Goal: Task Accomplishment & Management: Manage account settings

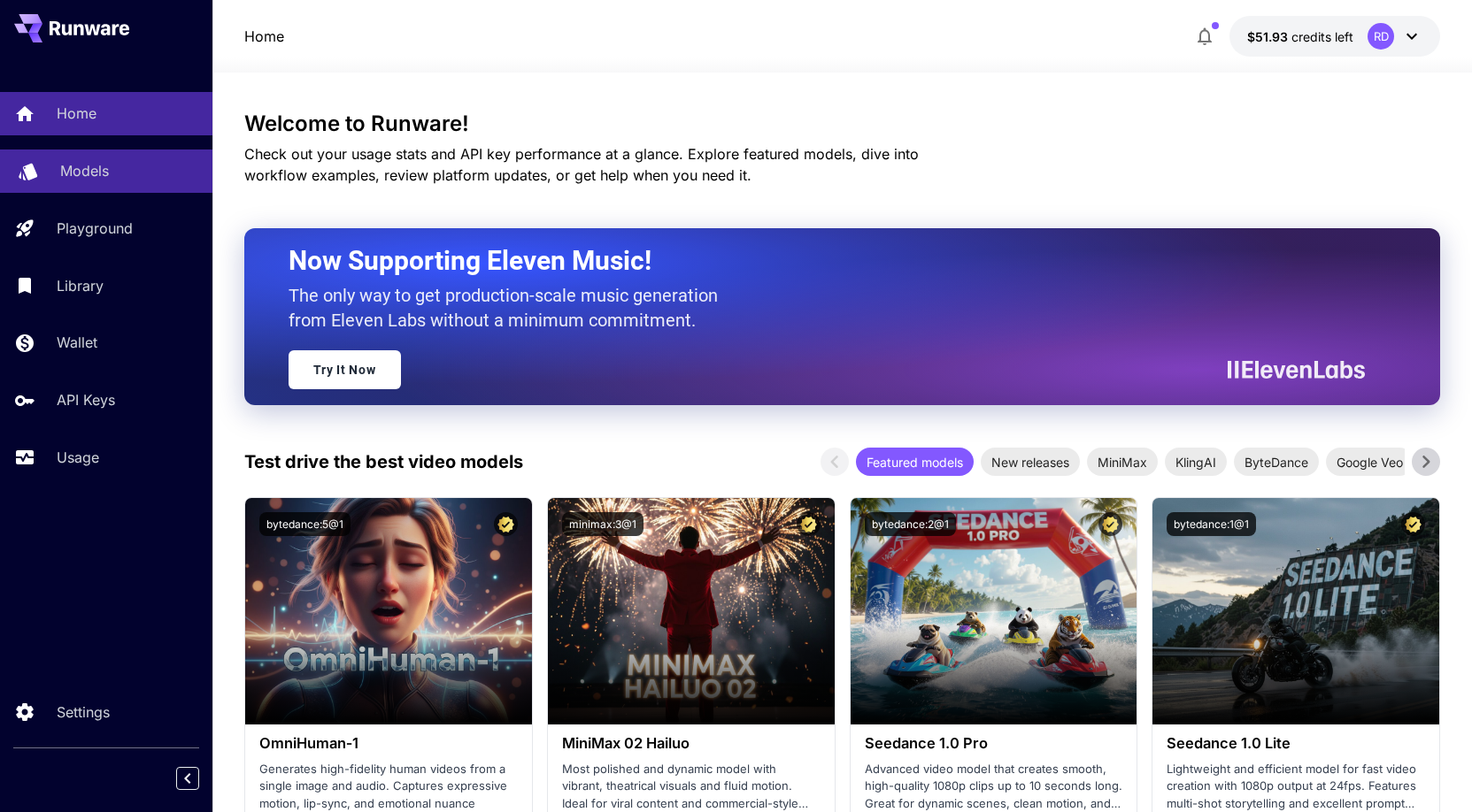
click at [108, 171] on p "Models" at bounding box center [85, 171] width 49 height 22
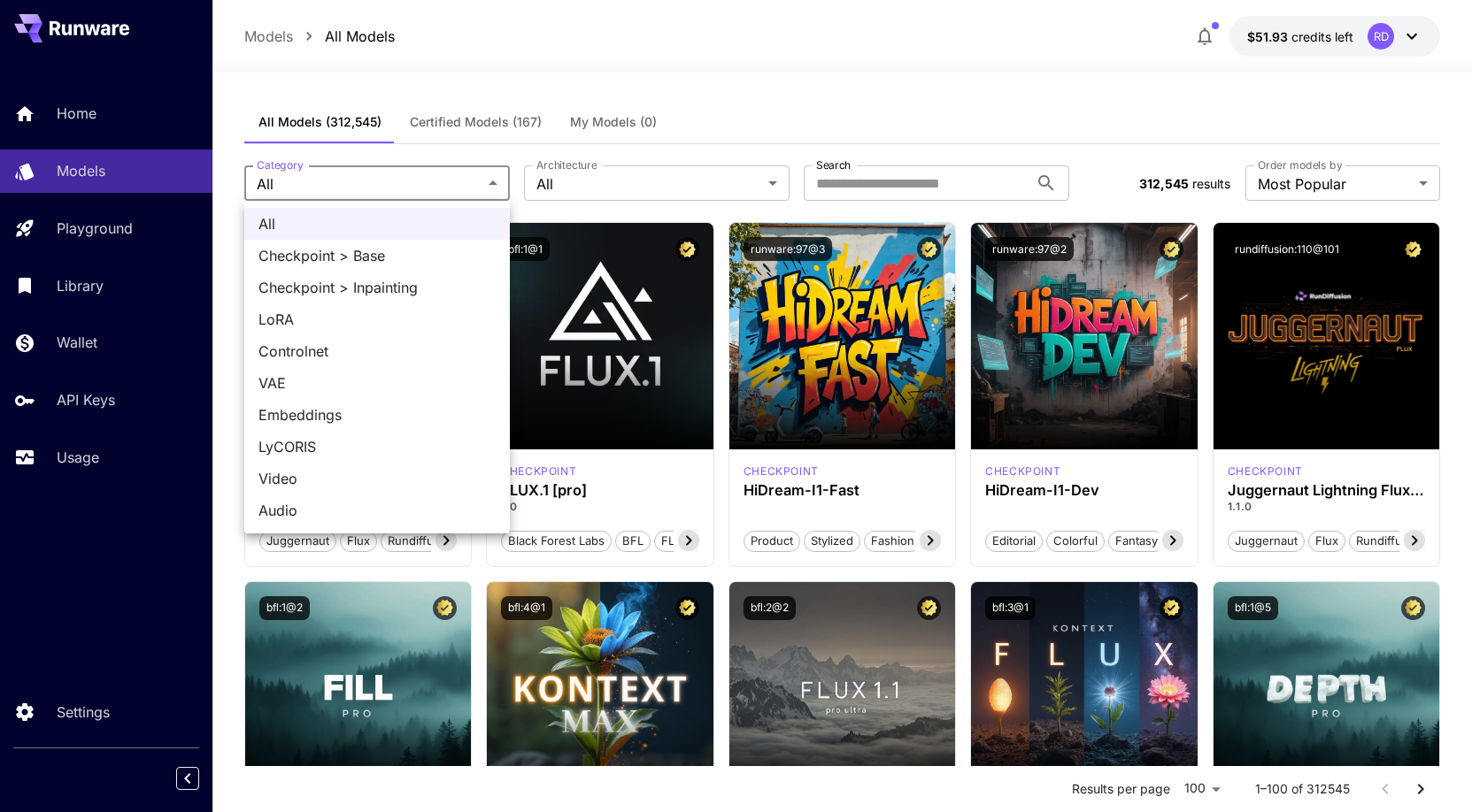
click at [328, 481] on span "Video" at bounding box center [377, 479] width 237 height 22
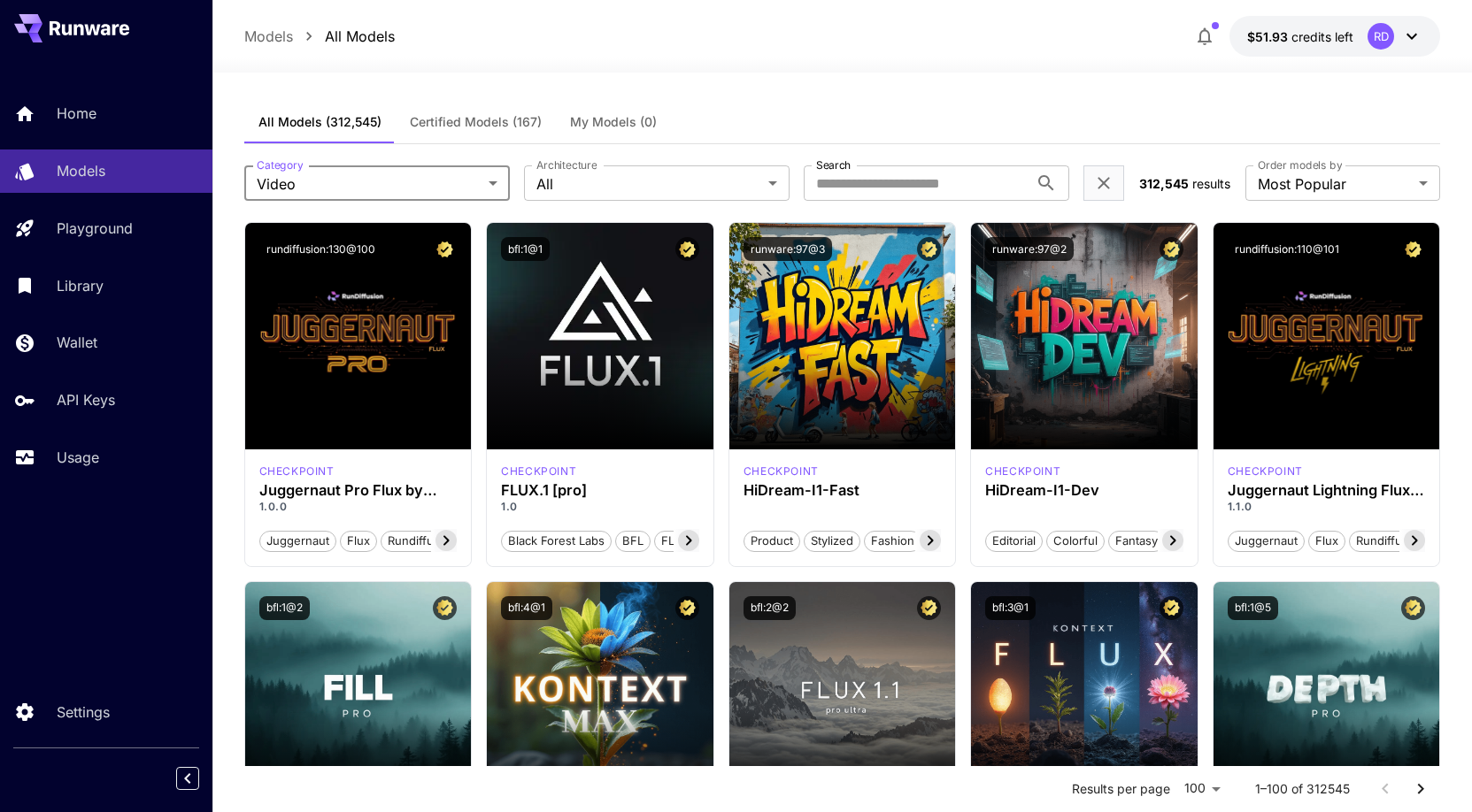
type input "*****"
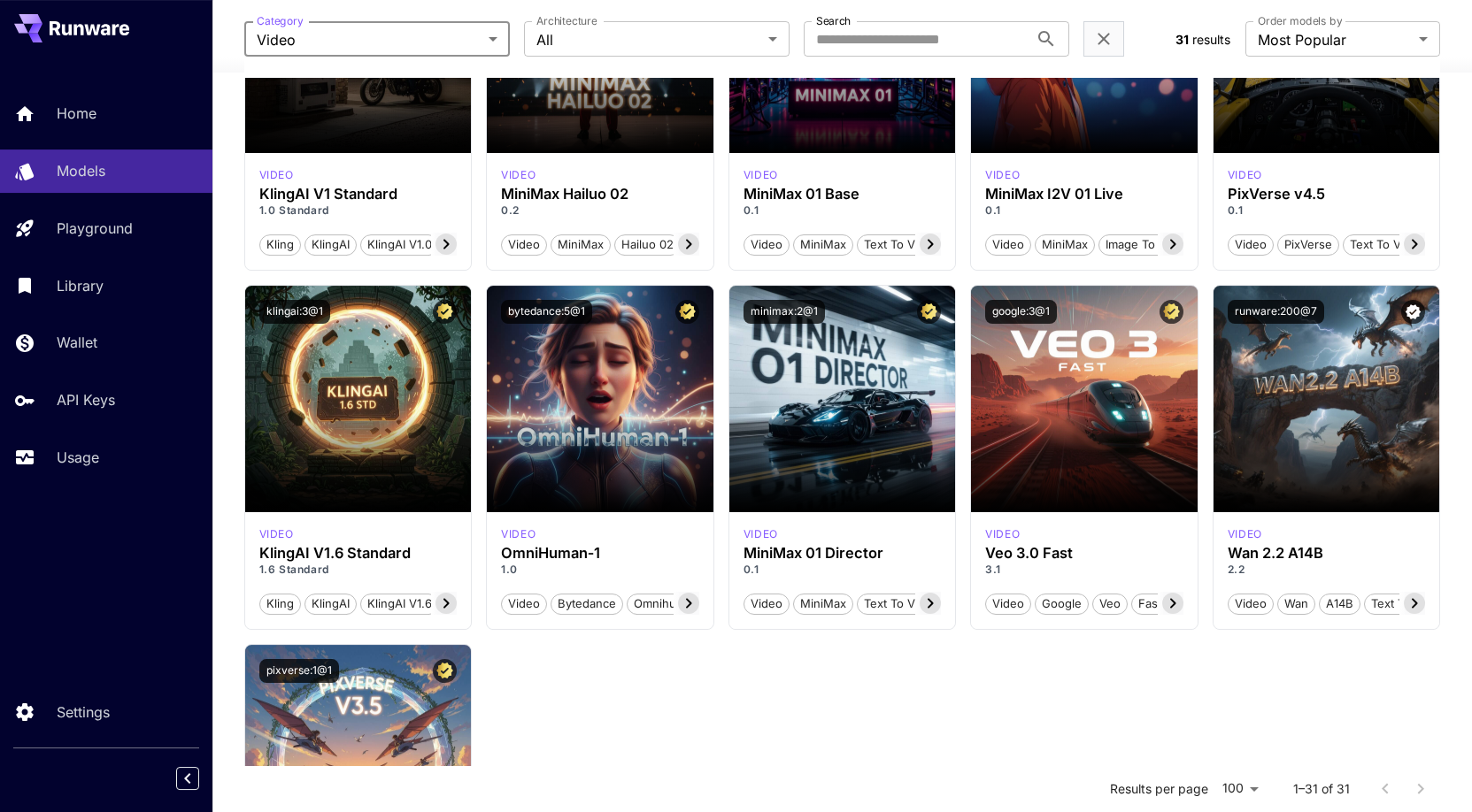
scroll to position [1805, 0]
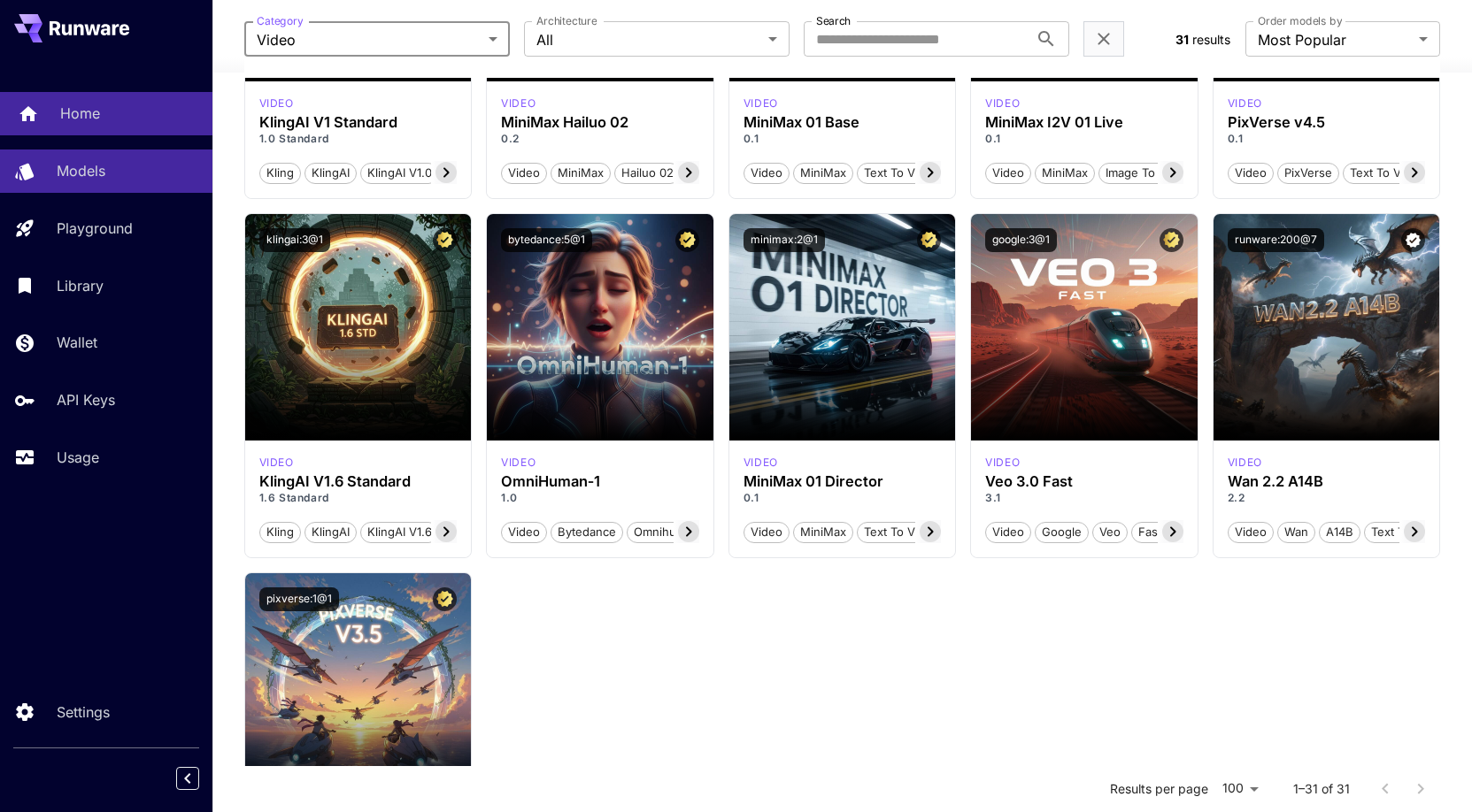
click at [108, 108] on div "Home" at bounding box center [129, 114] width 138 height 22
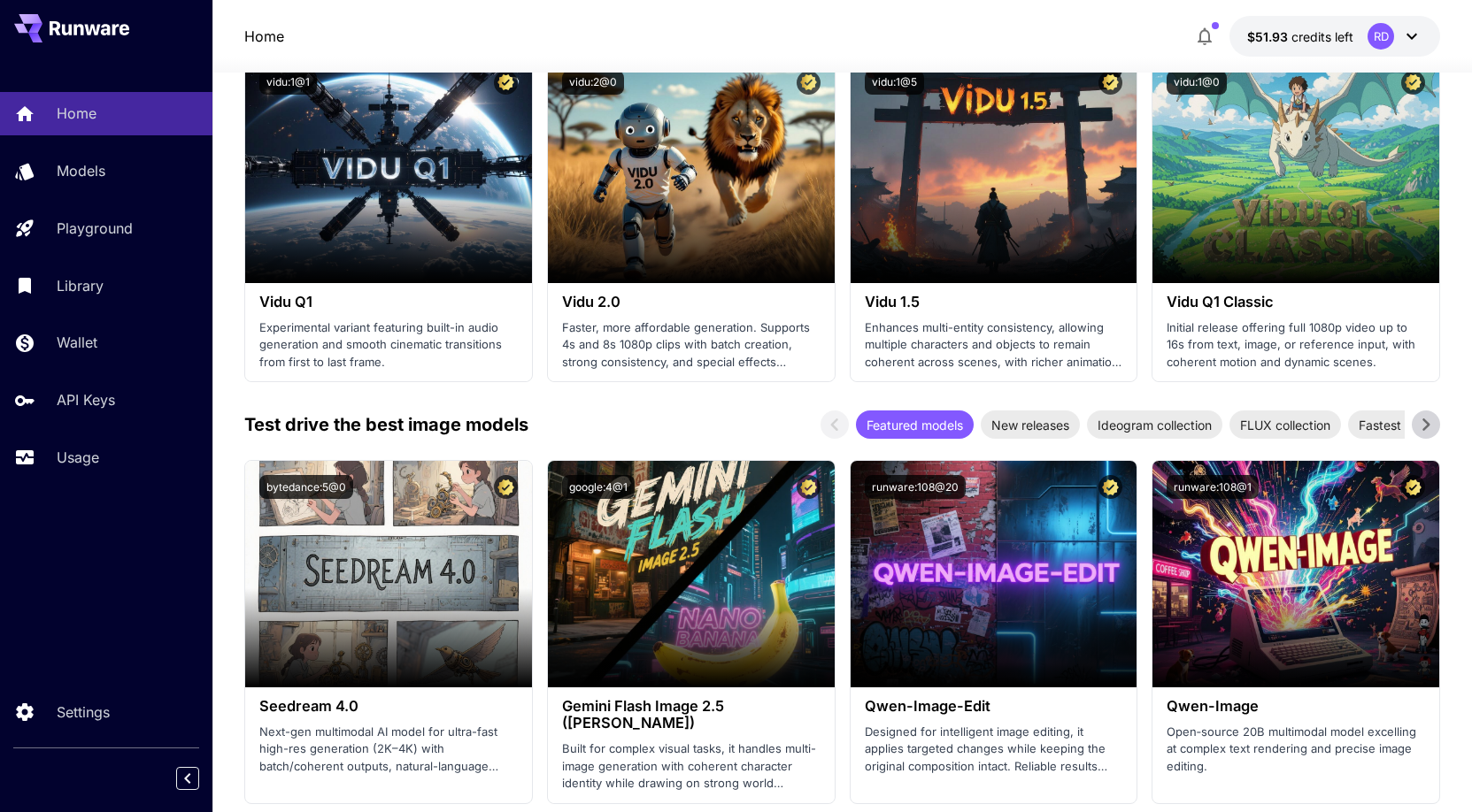
click at [1404, 32] on icon at bounding box center [1411, 36] width 22 height 22
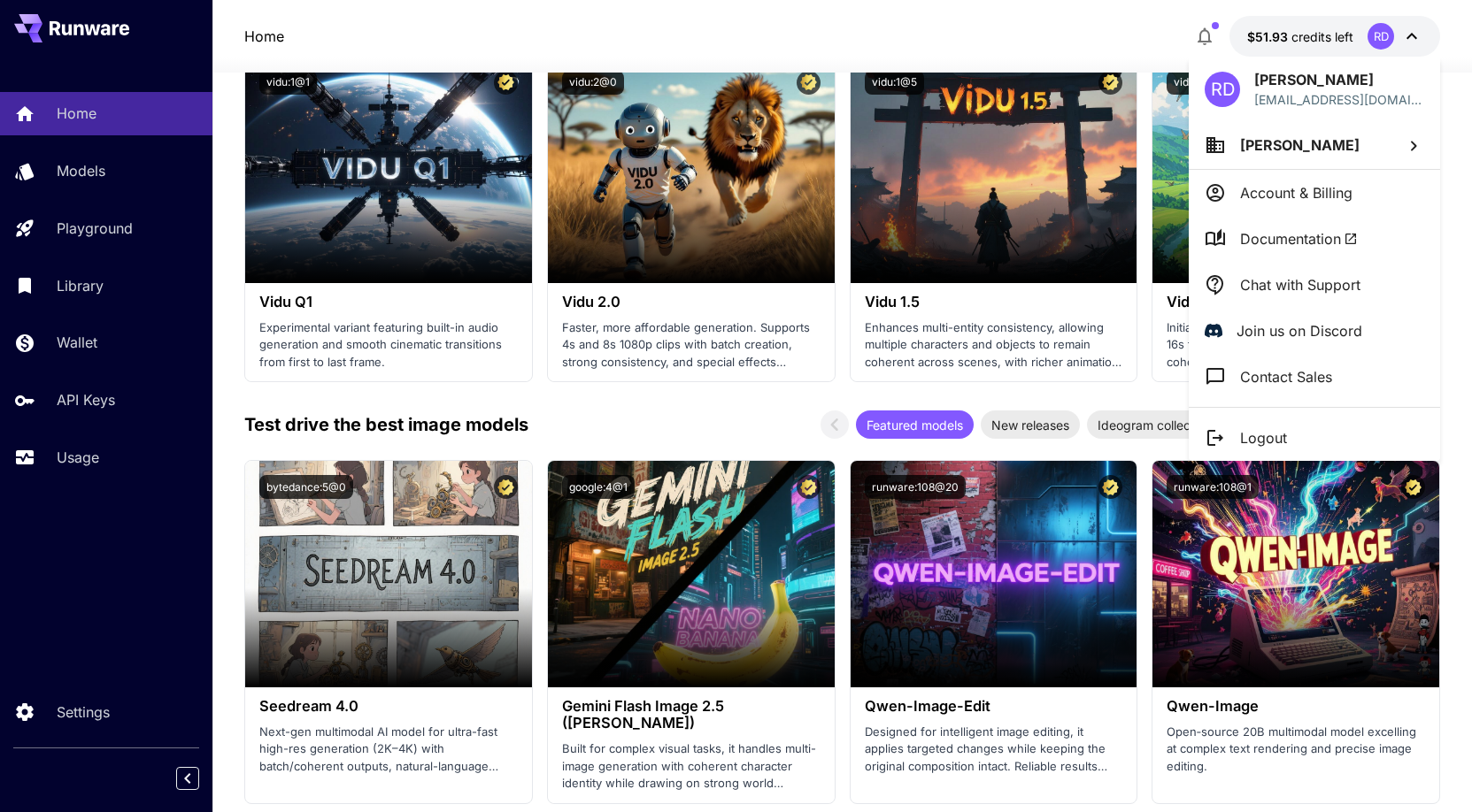
click at [1288, 292] on p "Chat with Support" at bounding box center [1299, 285] width 120 height 22
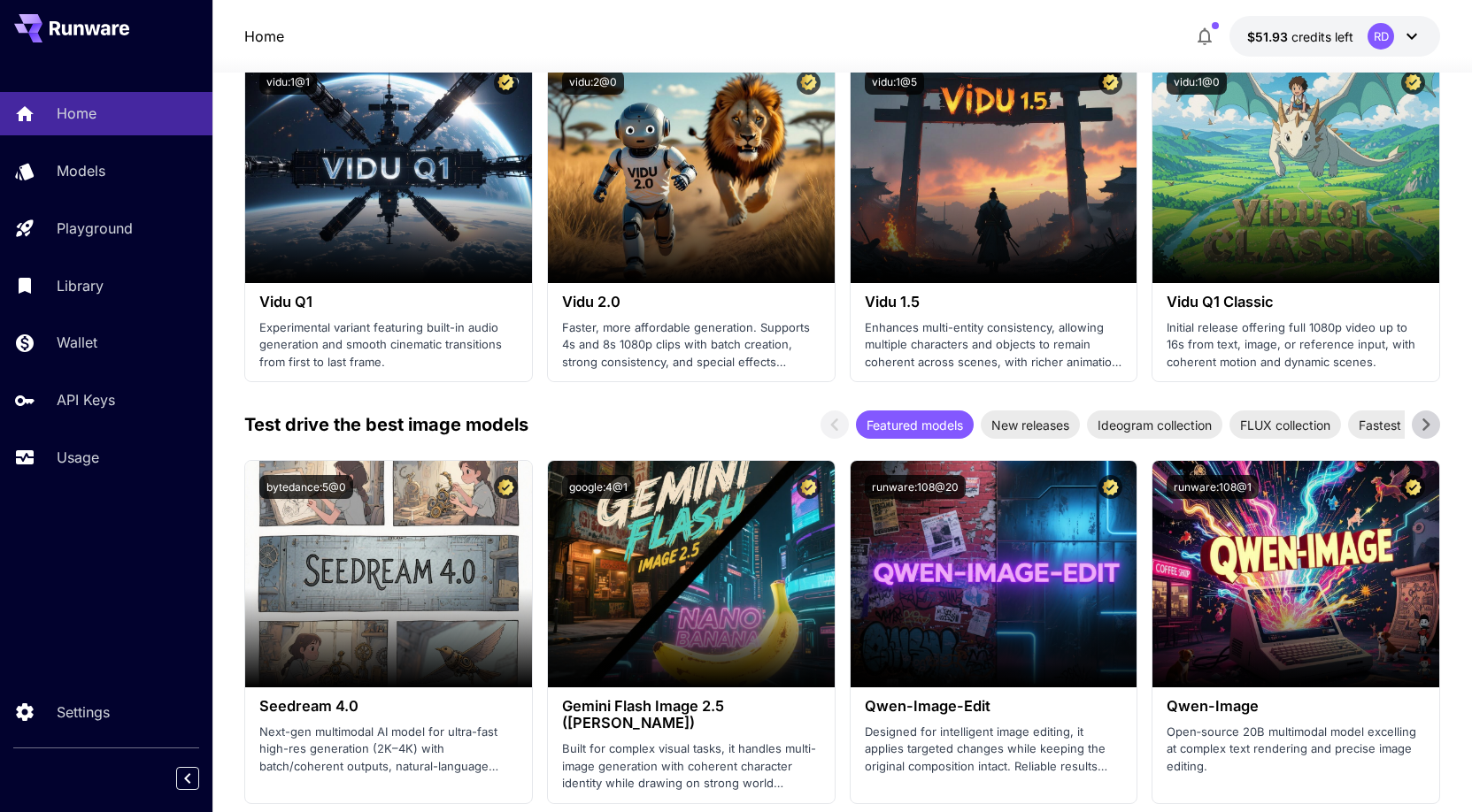
click at [1406, 37] on icon at bounding box center [1411, 36] width 22 height 22
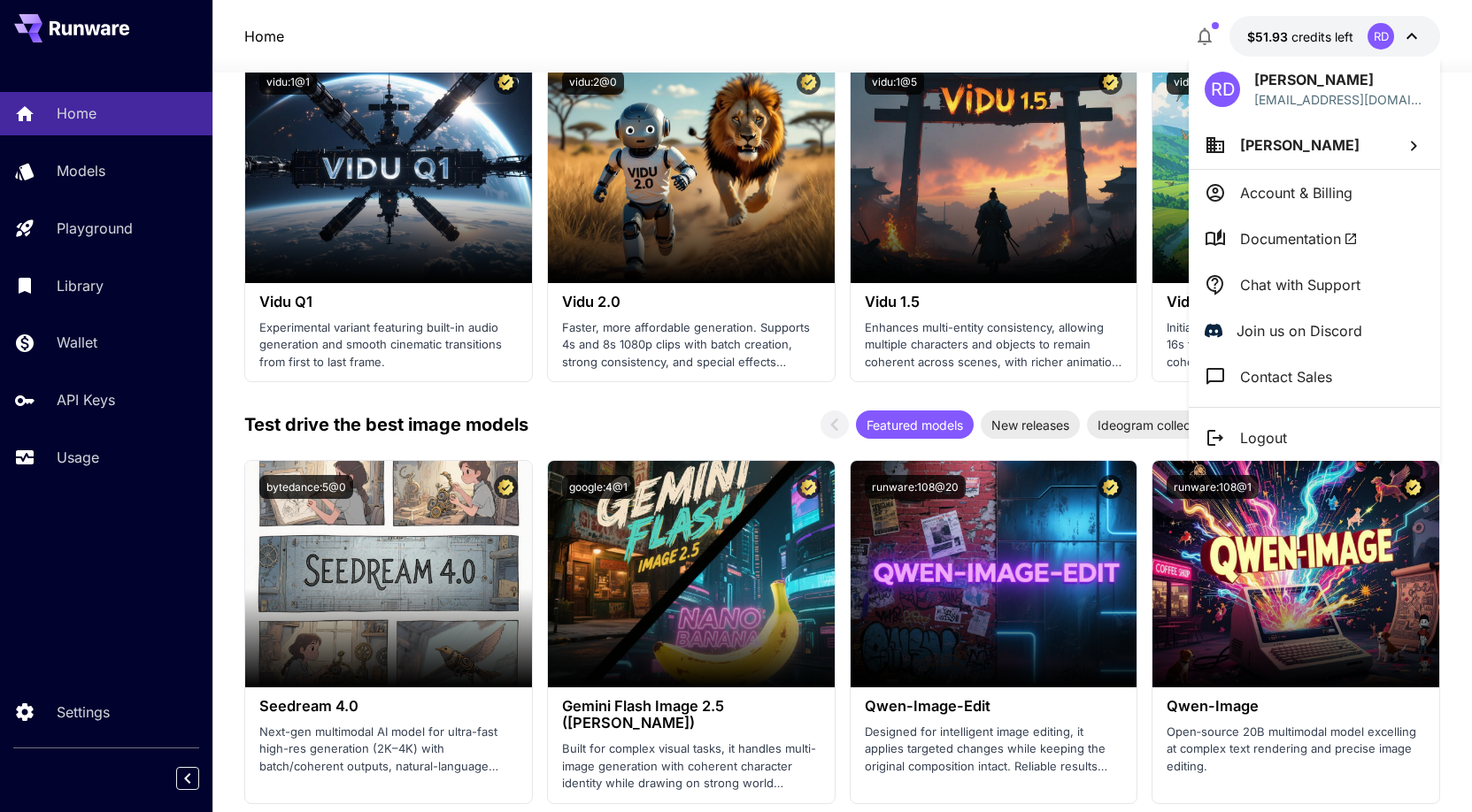
click at [1285, 287] on p "Chat with Support" at bounding box center [1299, 285] width 120 height 22
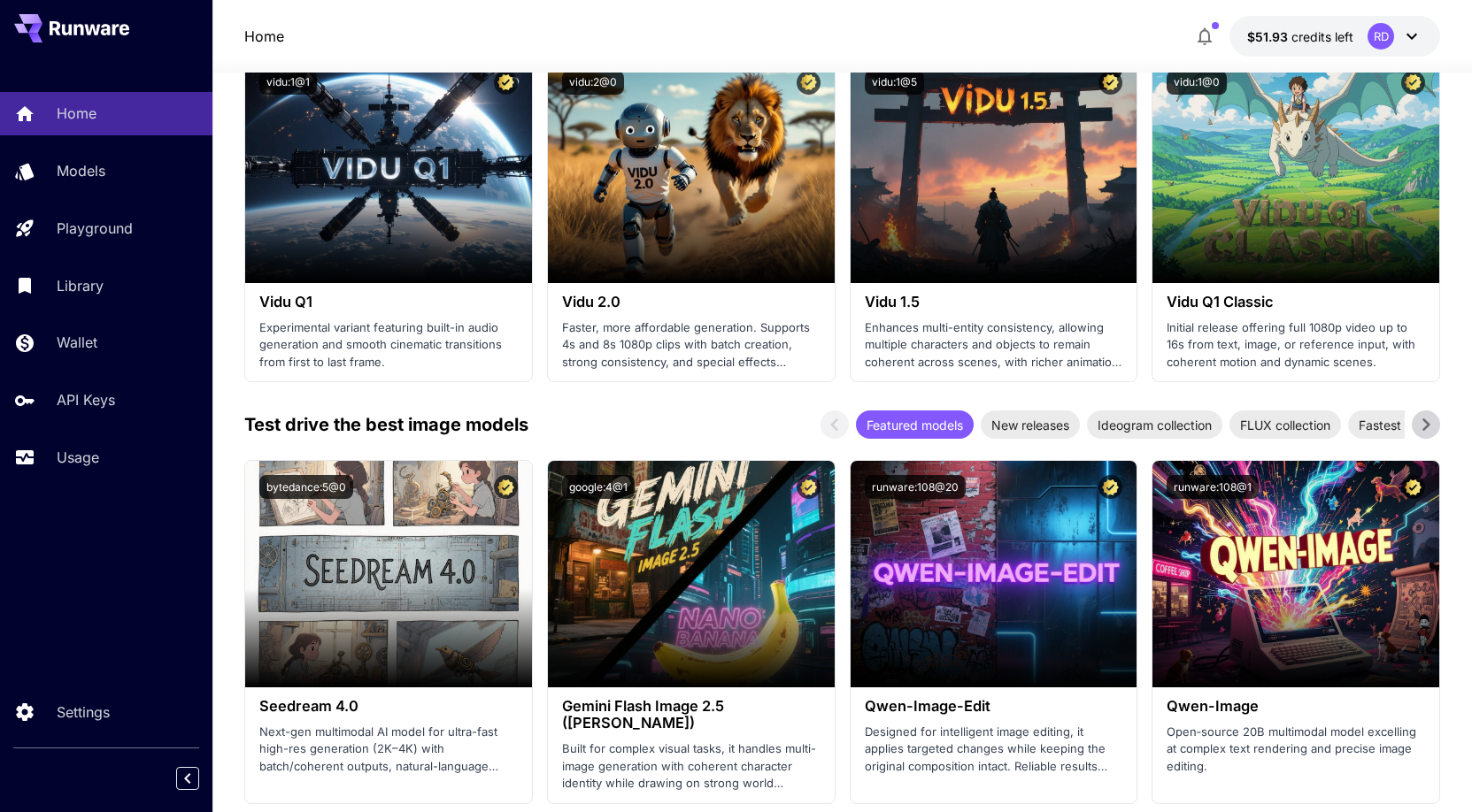
click at [54, 588] on div "Home Models Playground Library Wallet API Keys Usage Settings" at bounding box center [106, 406] width 212 height 812
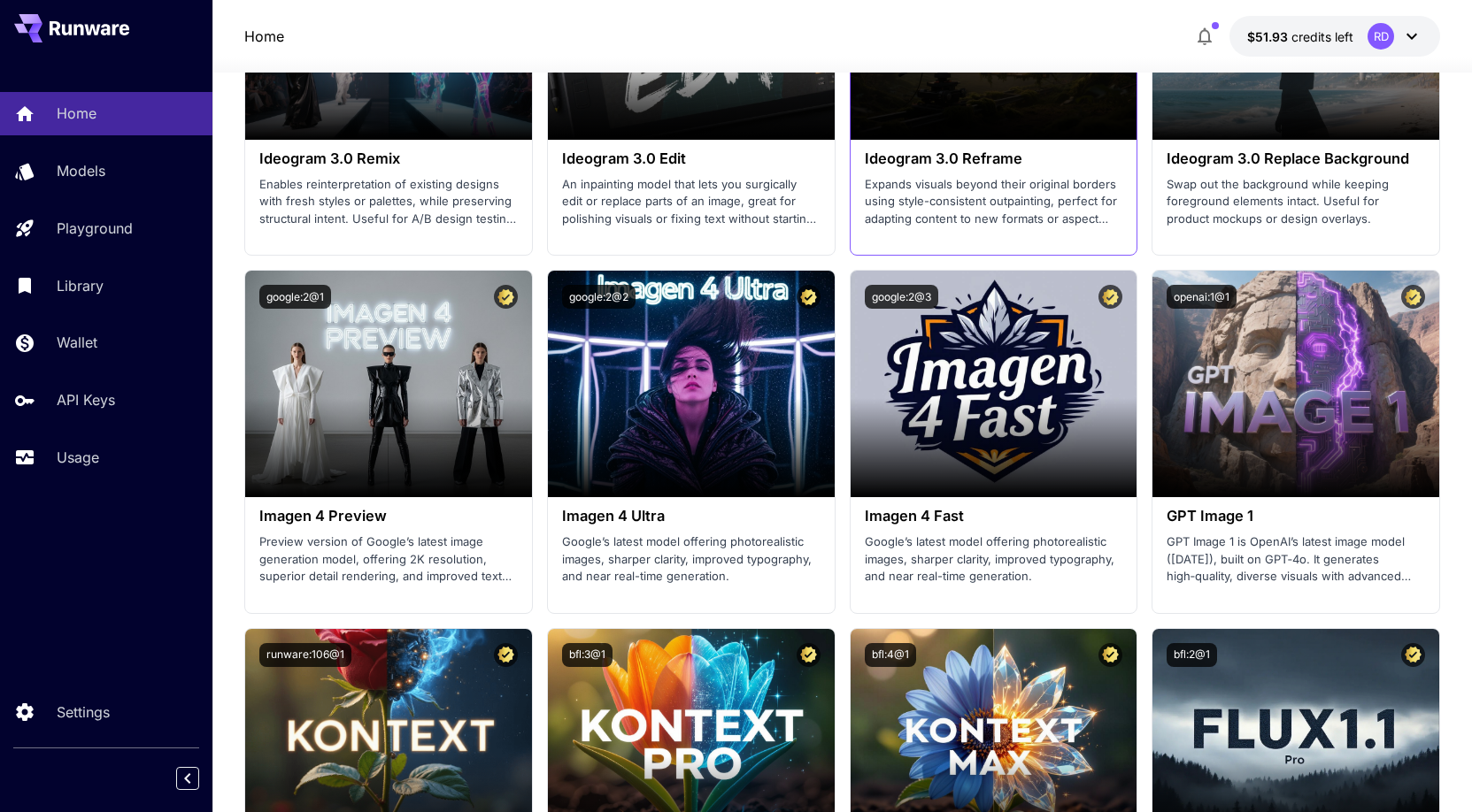
scroll to position [3429, 0]
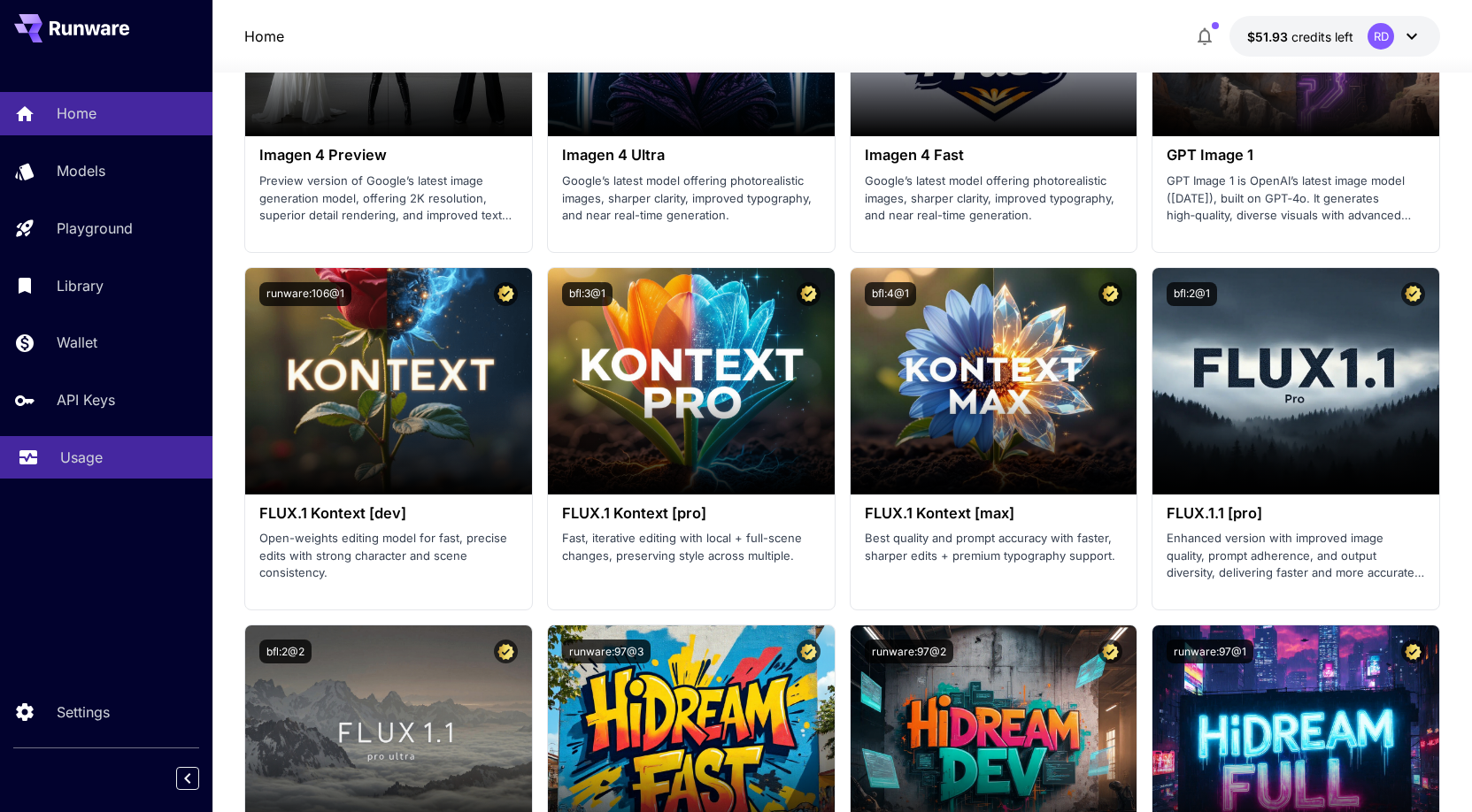
click at [88, 458] on p "Usage" at bounding box center [81, 458] width 42 height 22
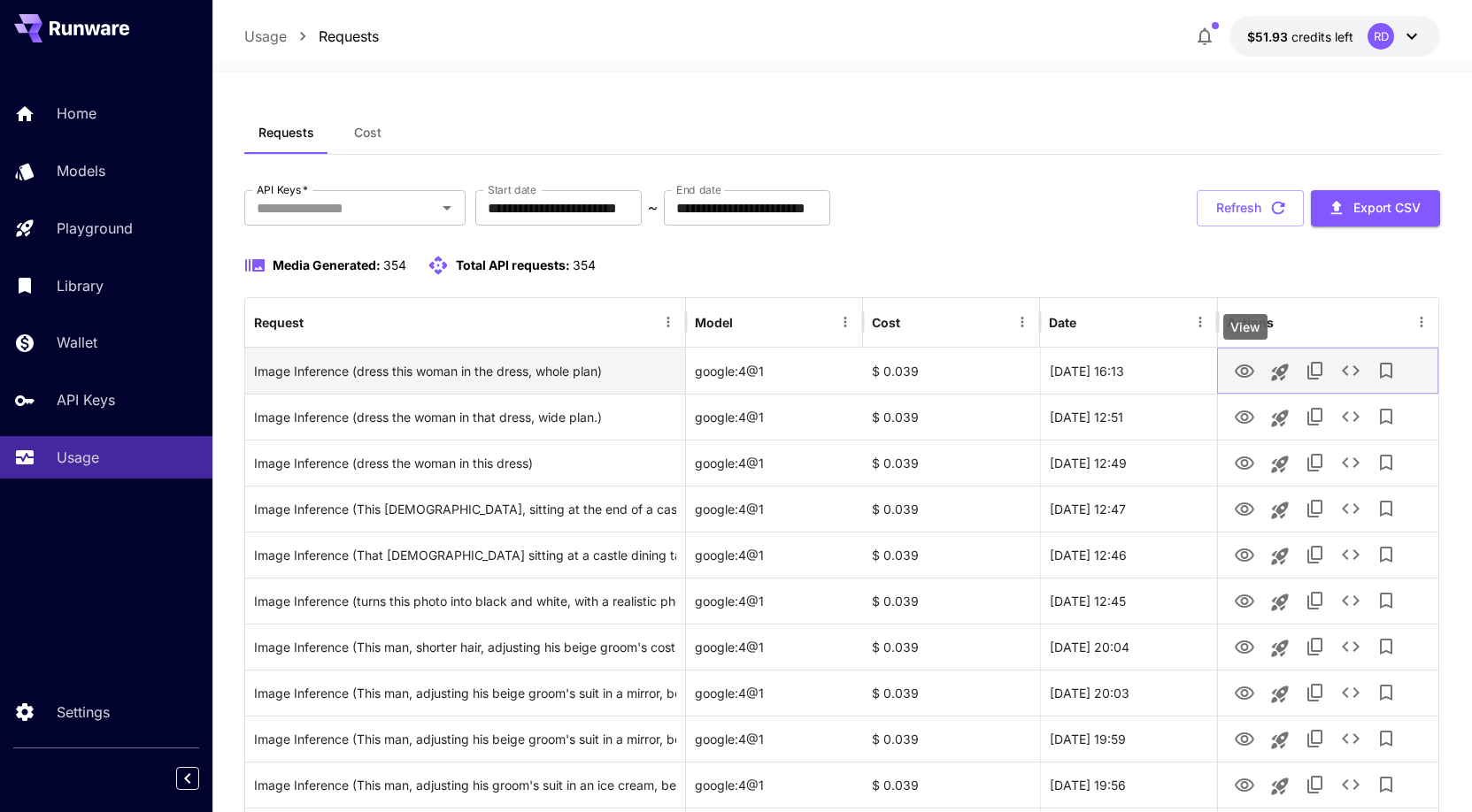
click at [1240, 375] on icon "View" at bounding box center [1244, 371] width 20 height 14
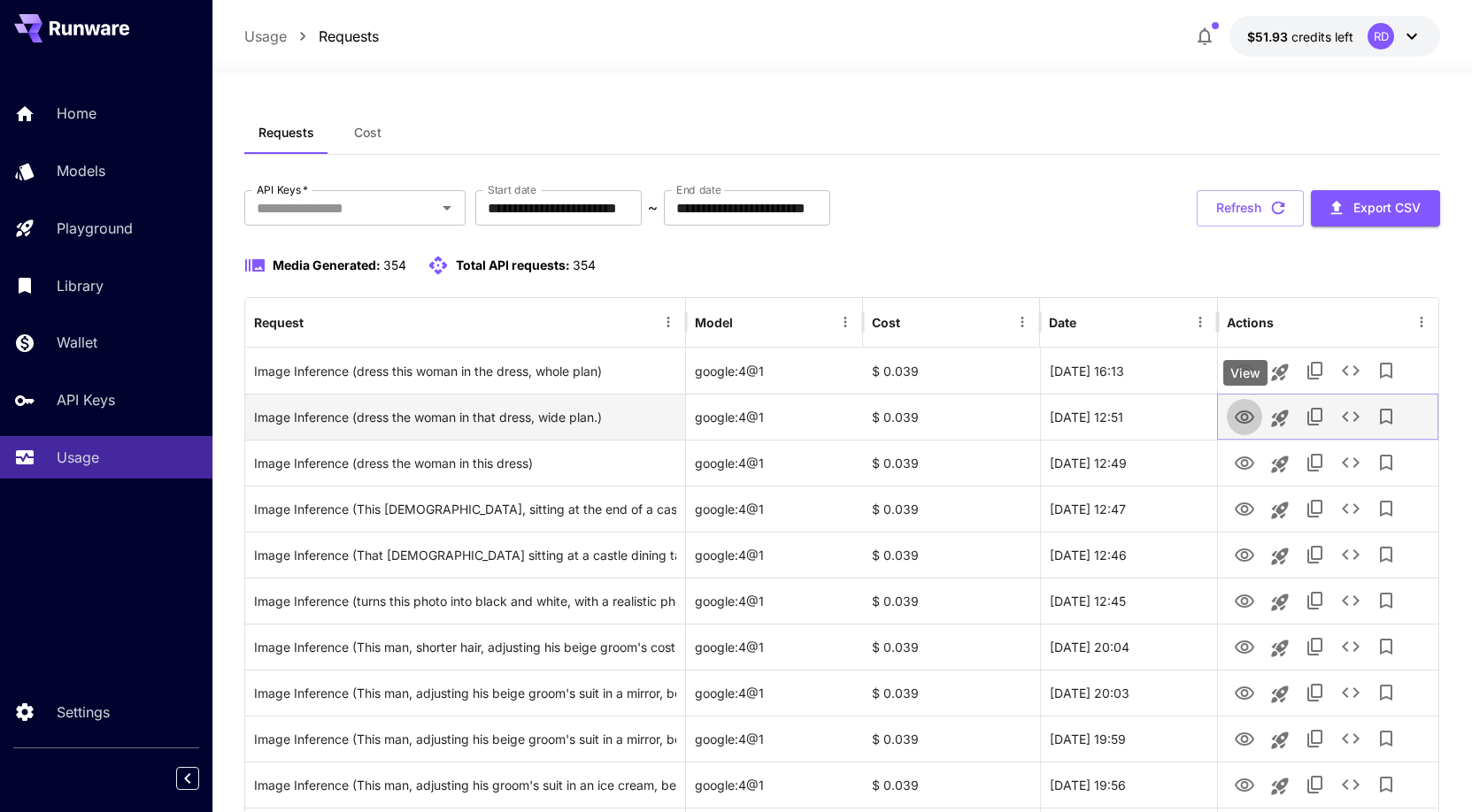
click at [1242, 415] on icon "View" at bounding box center [1244, 416] width 20 height 14
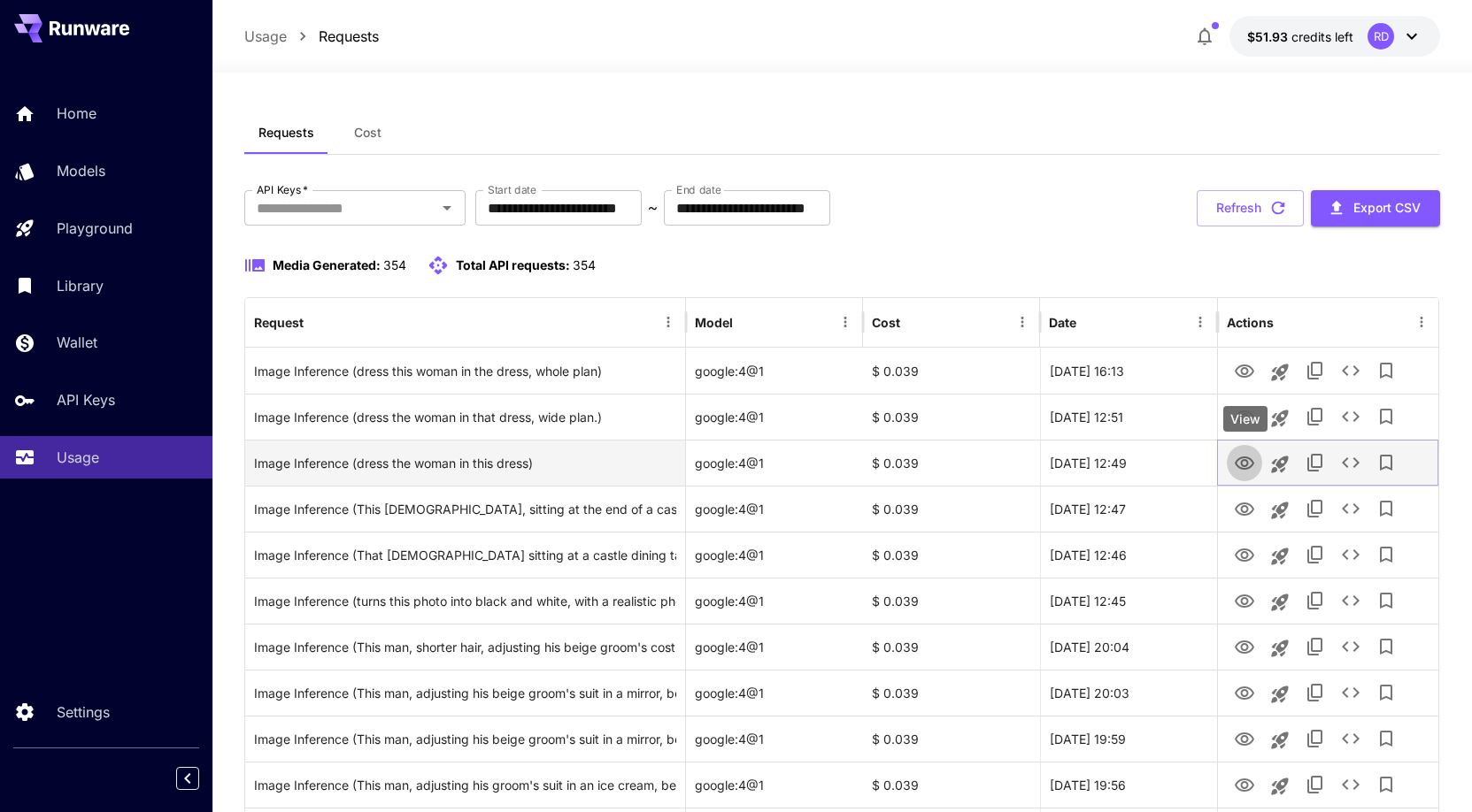
click at [1246, 462] on icon "View" at bounding box center [1244, 463] width 22 height 22
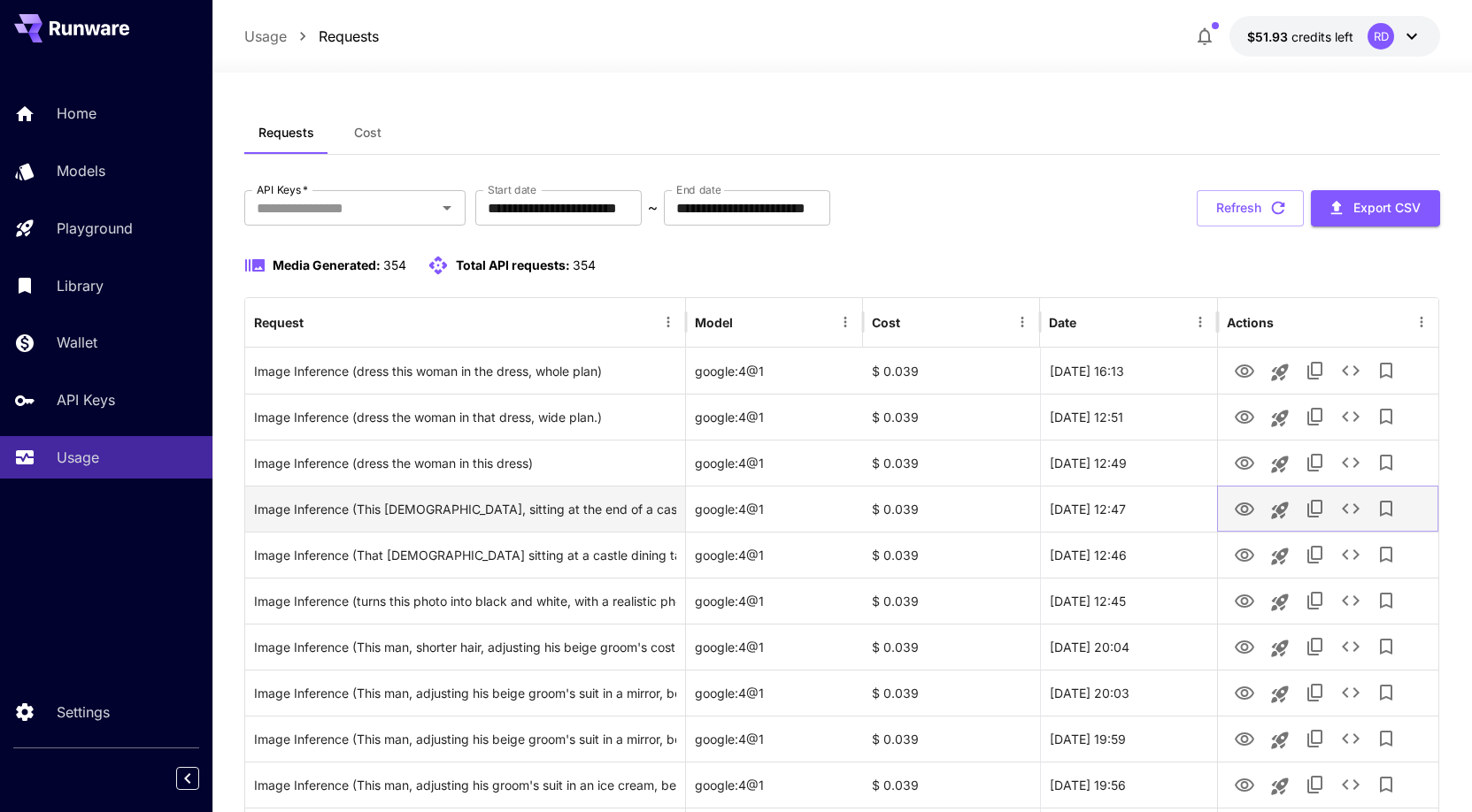
click at [1242, 511] on icon "View" at bounding box center [1244, 509] width 20 height 14
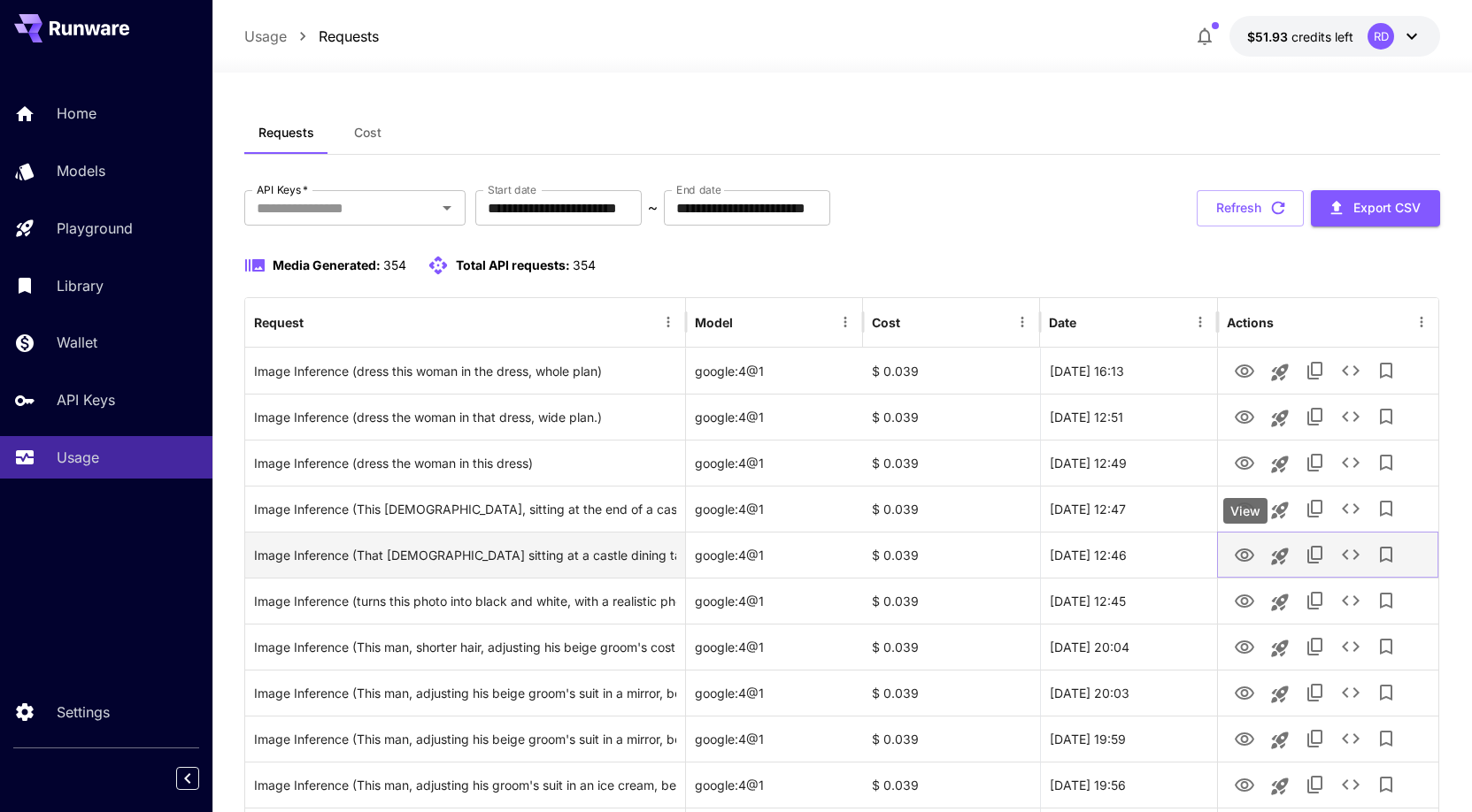
click at [1242, 548] on icon "View" at bounding box center [1244, 555] width 22 height 22
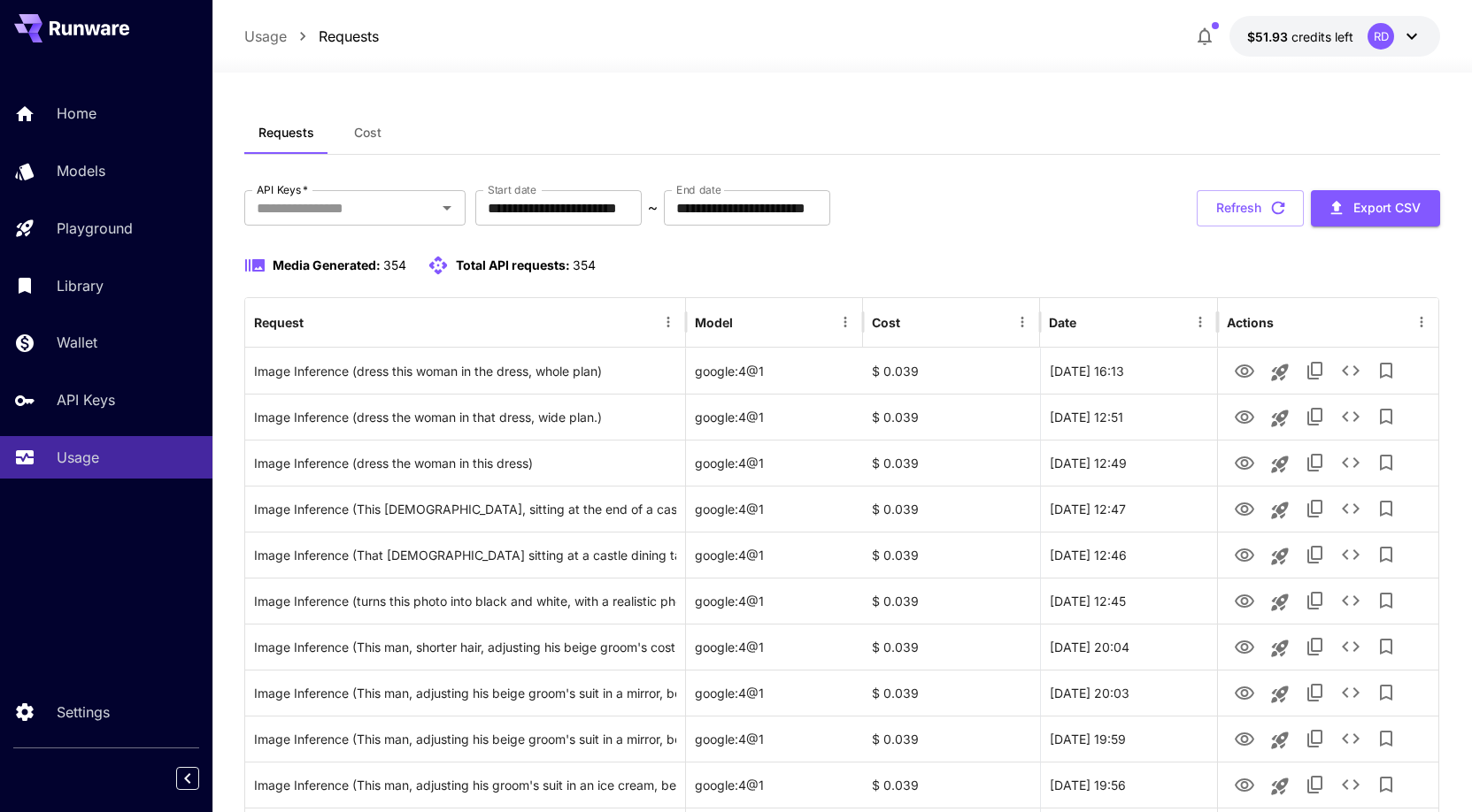
click at [1412, 35] on icon at bounding box center [1411, 36] width 22 height 22
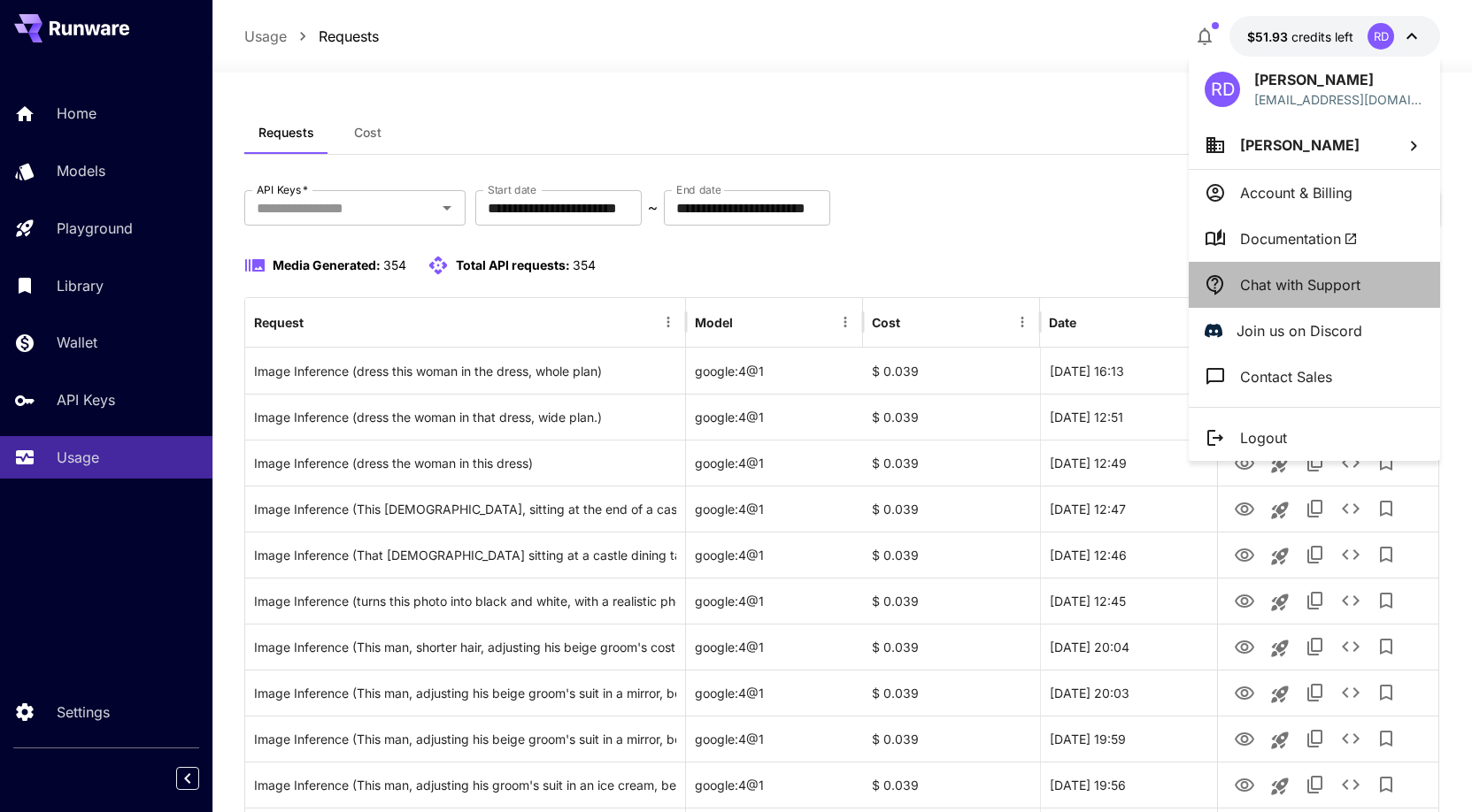
click at [1308, 294] on p "Chat with Support" at bounding box center [1299, 285] width 120 height 22
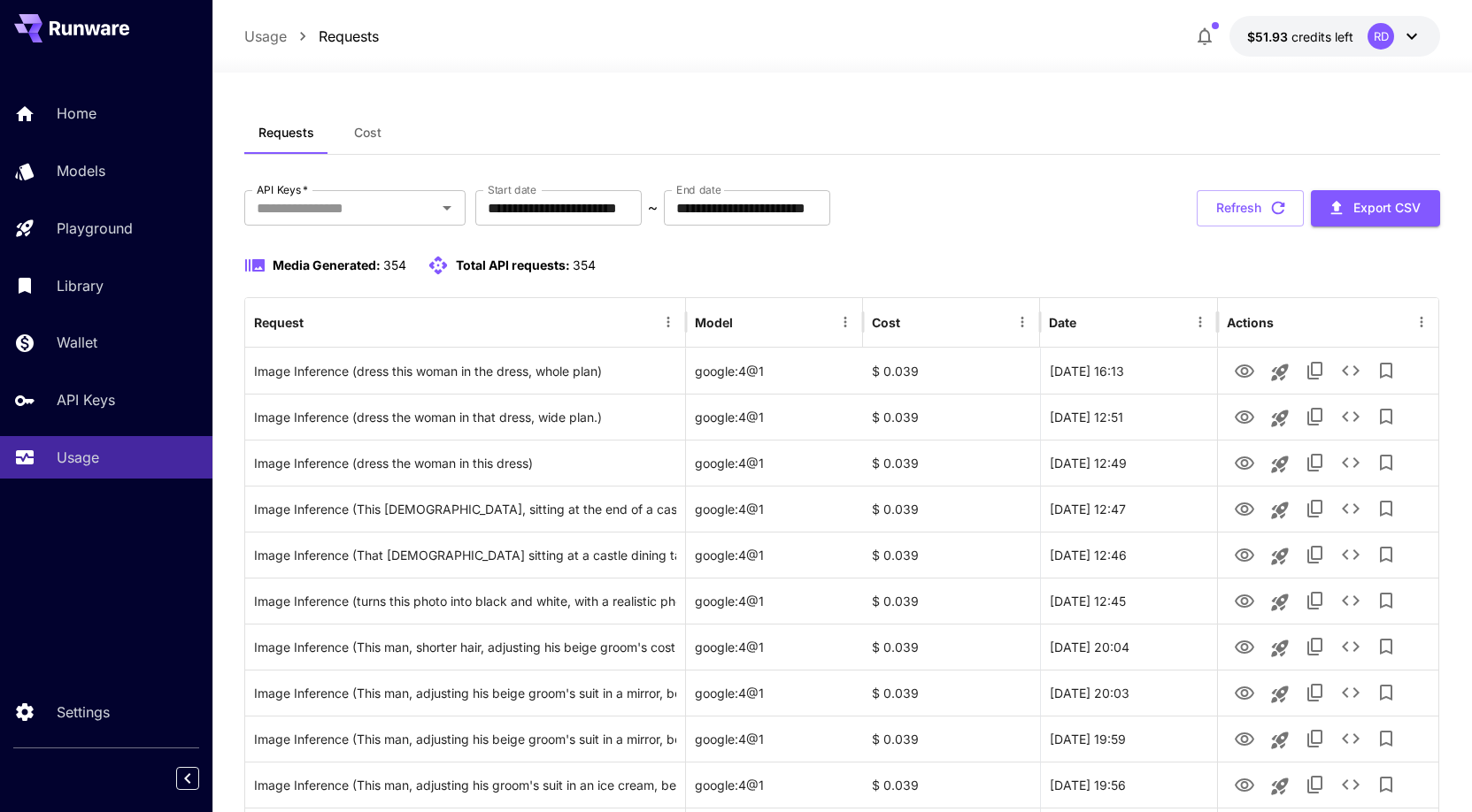
scroll to position [271, 0]
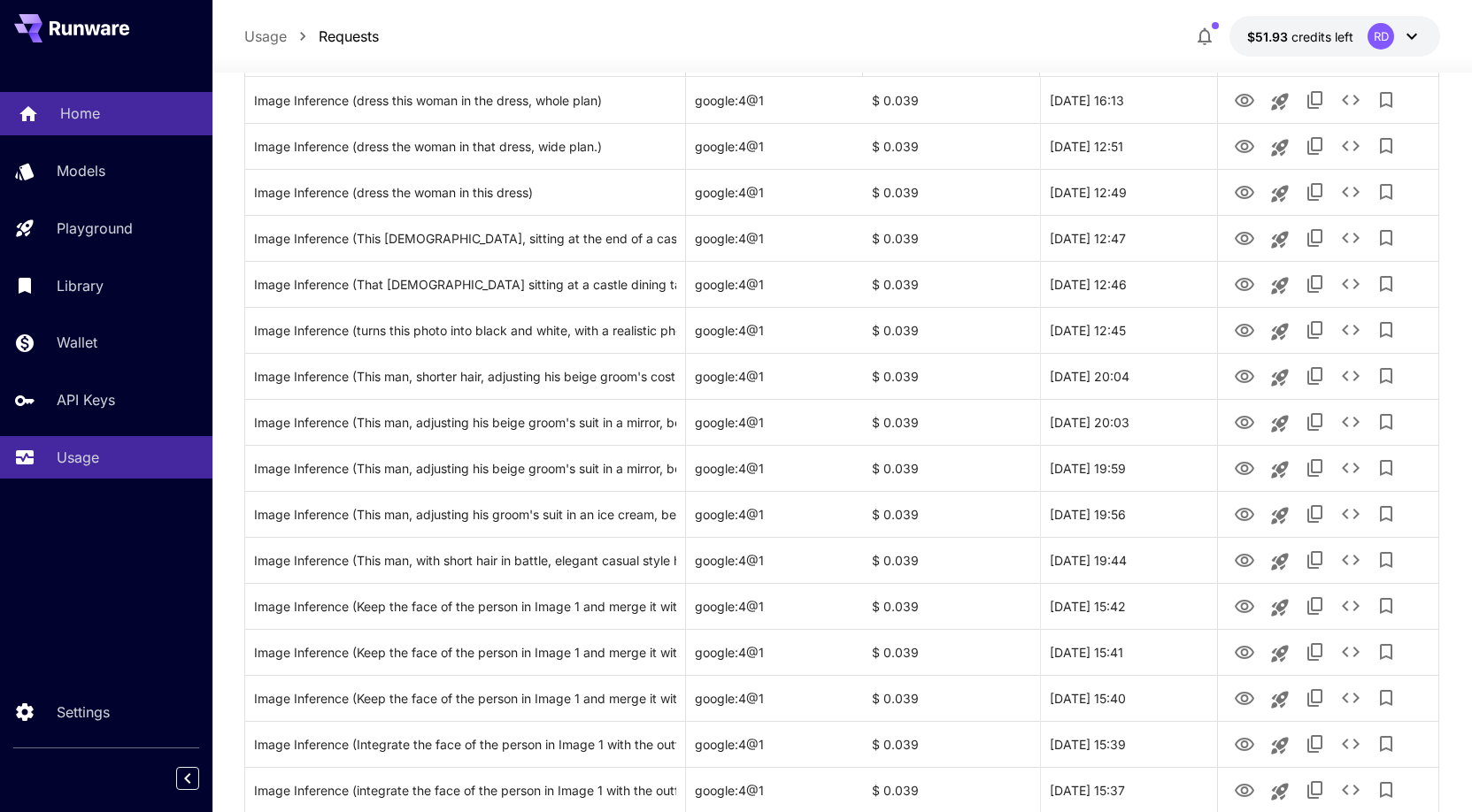
click at [75, 109] on p "Home" at bounding box center [80, 114] width 40 height 22
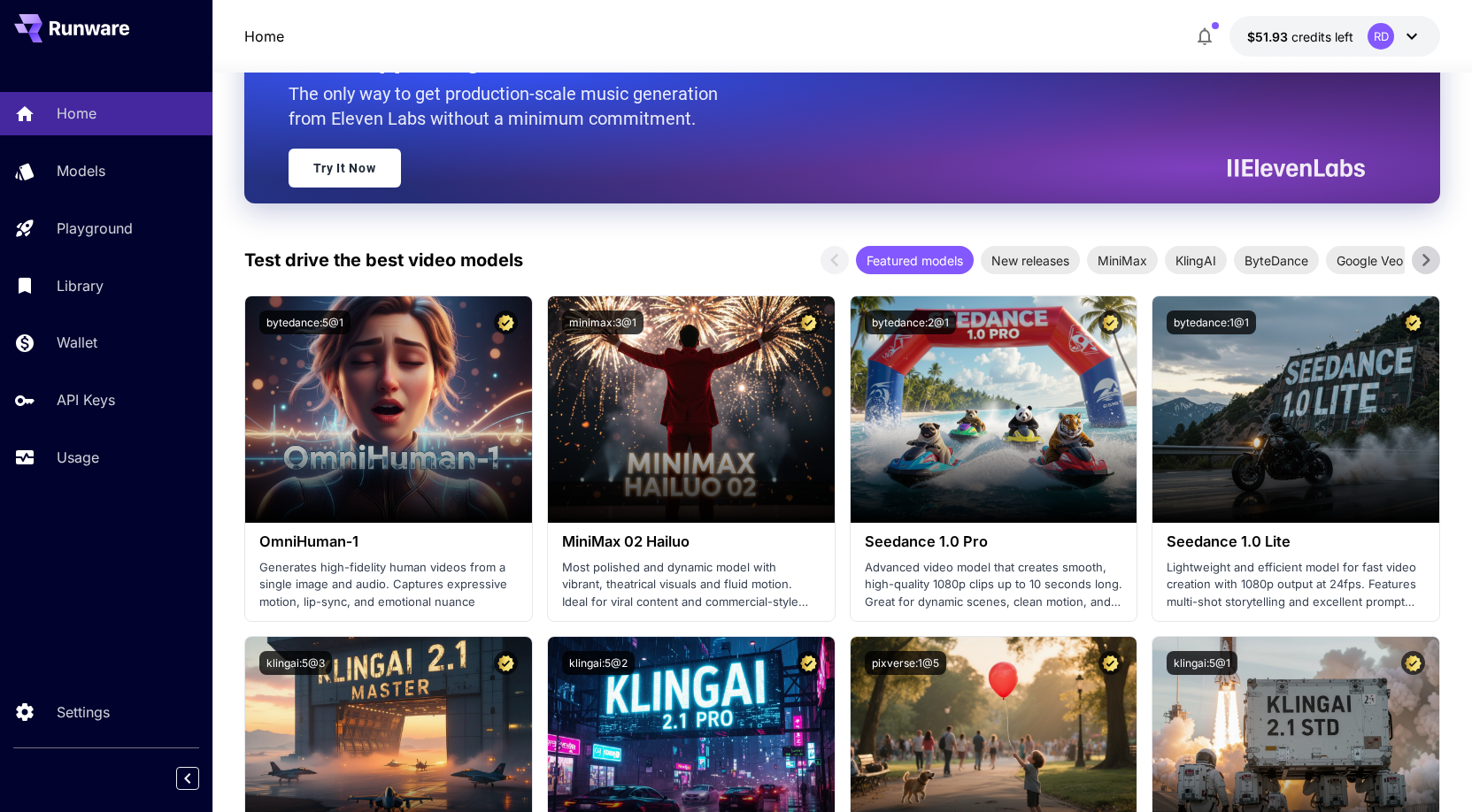
click at [1410, 36] on icon at bounding box center [1411, 36] width 11 height 6
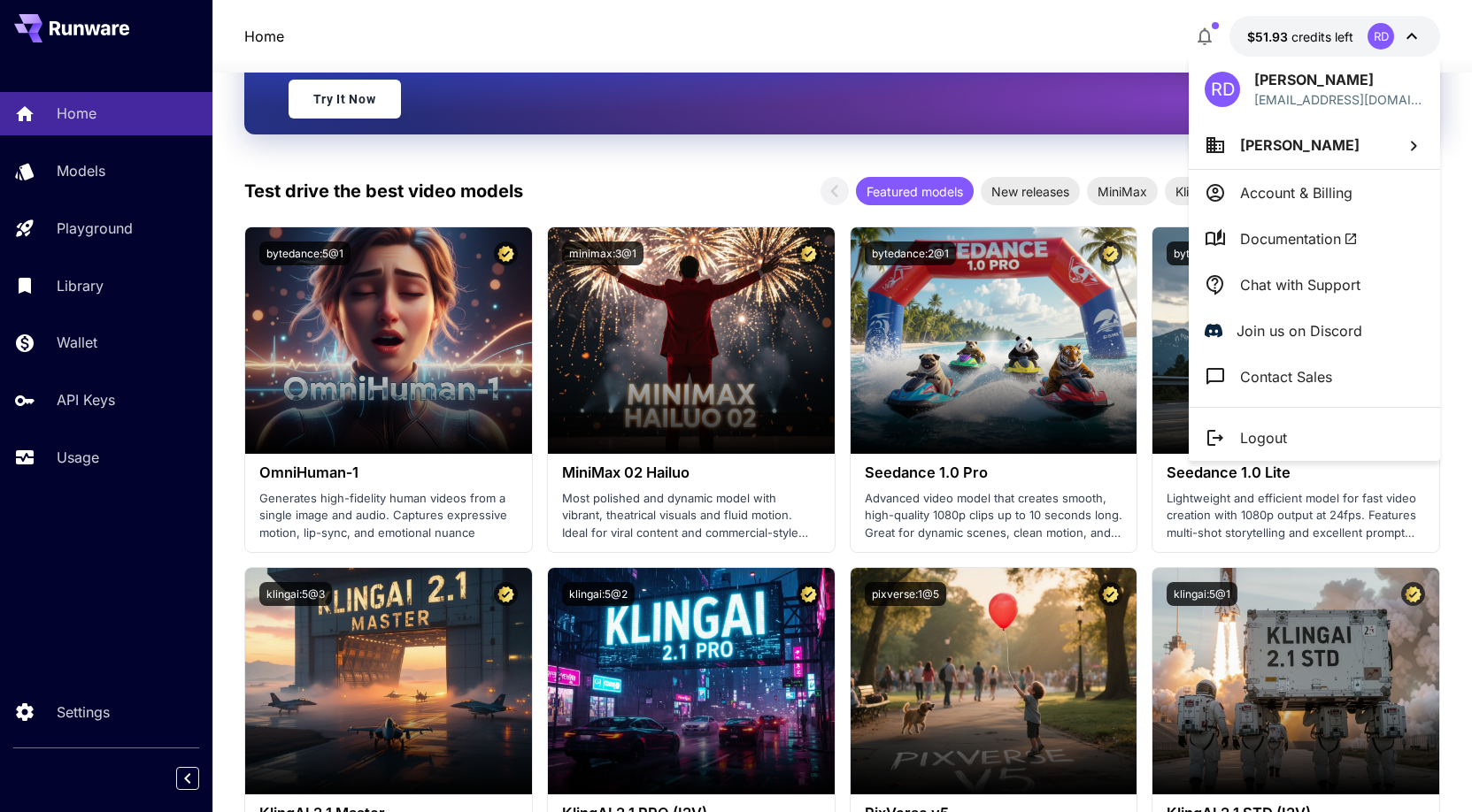
click at [1309, 192] on p "Account & Billing" at bounding box center [1296, 193] width 112 height 22
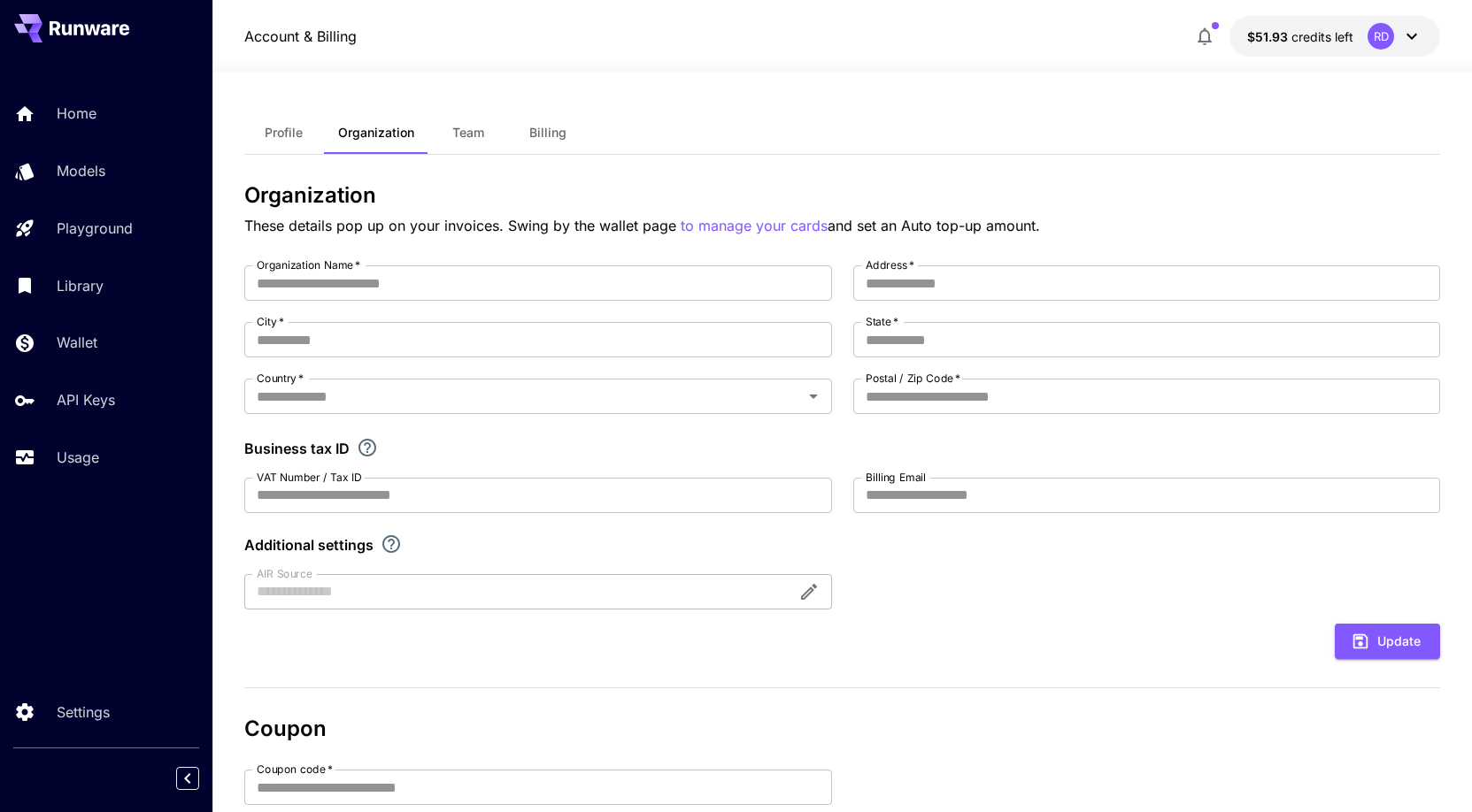
type input "**********"
type input "*****"
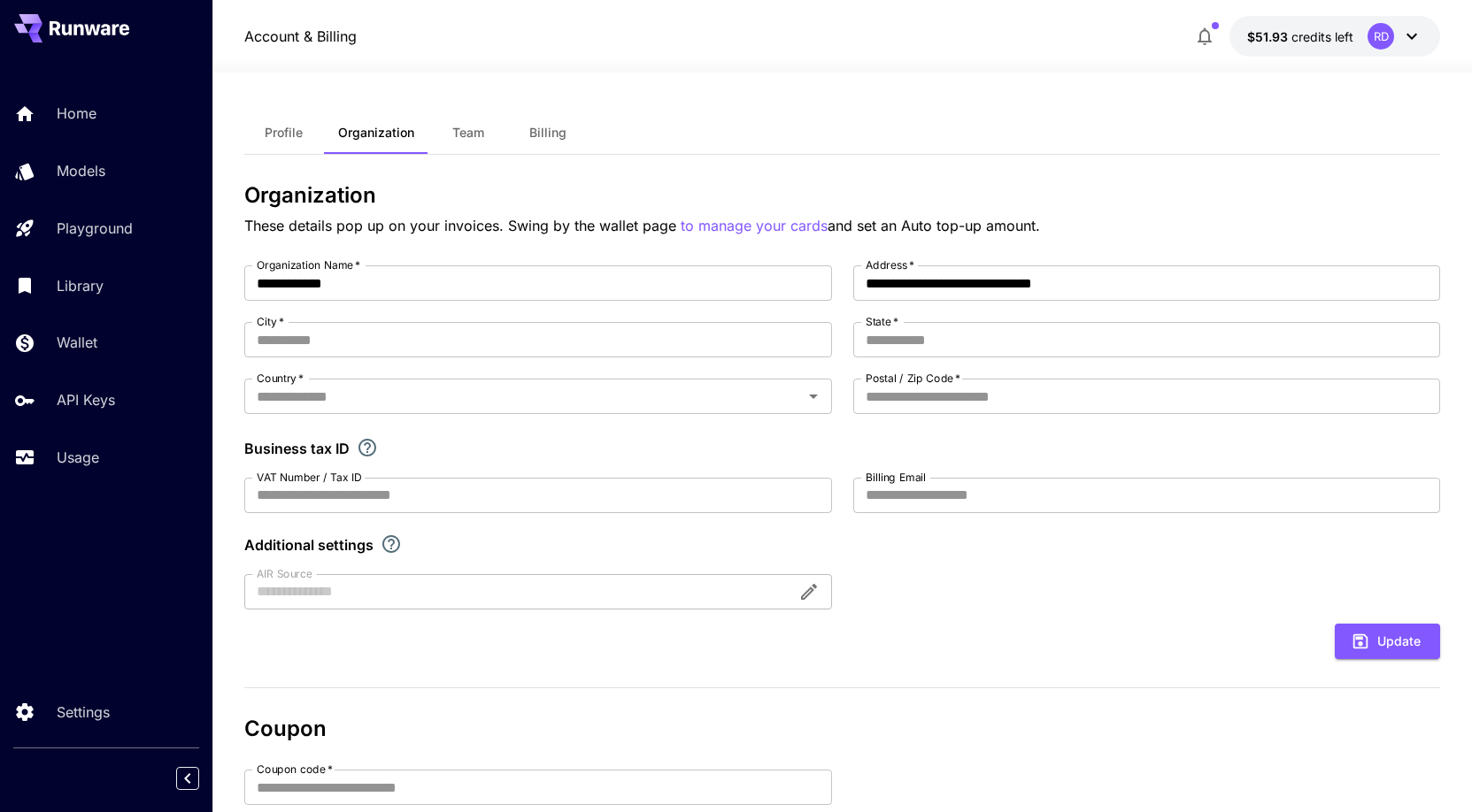
type input "**********"
type input "******"
